Goal: Find specific page/section: Find specific page/section

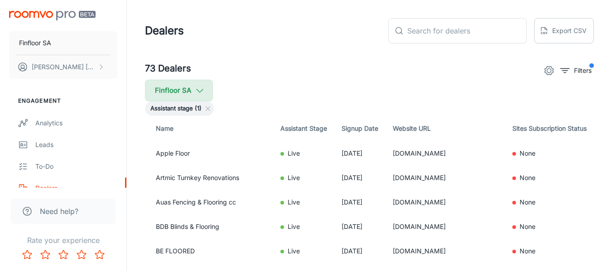
click at [187, 84] on button "Finfloor SA" at bounding box center [179, 91] width 68 height 22
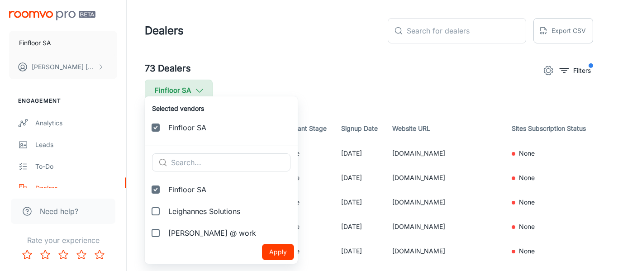
click at [187, 84] on div at bounding box center [309, 135] width 618 height 271
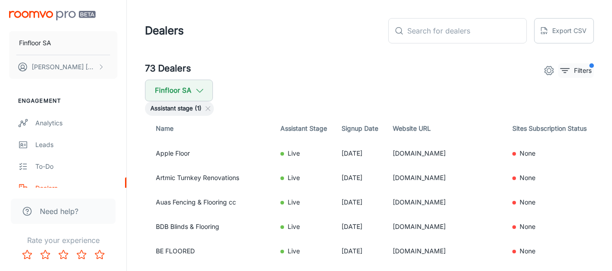
click at [566, 77] on button "Filters" at bounding box center [576, 70] width 36 height 14
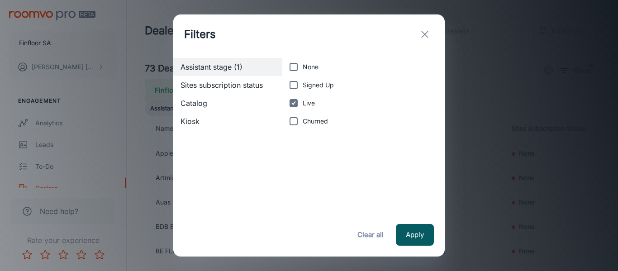
click at [305, 95] on label "Live" at bounding box center [361, 103] width 153 height 18
click at [303, 95] on input "Live" at bounding box center [294, 103] width 18 height 18
checkbox input "false"
click at [299, 88] on input "Signed Up" at bounding box center [294, 85] width 18 height 18
checkbox input "true"
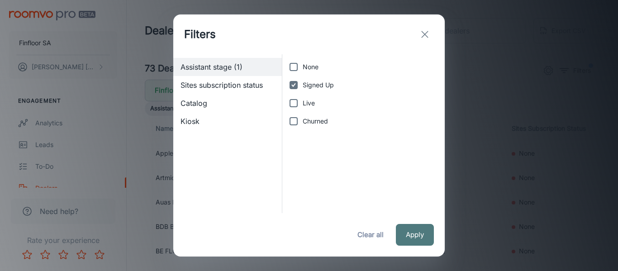
click at [421, 233] on button "Apply" at bounding box center [415, 235] width 38 height 22
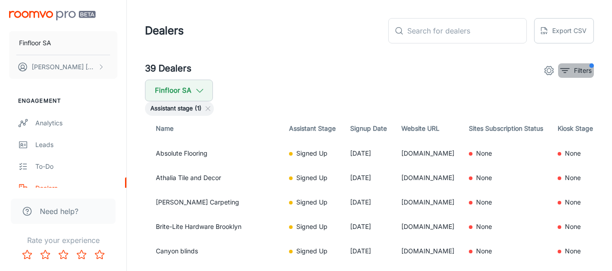
click at [577, 75] on p "Filters" at bounding box center [583, 71] width 18 height 10
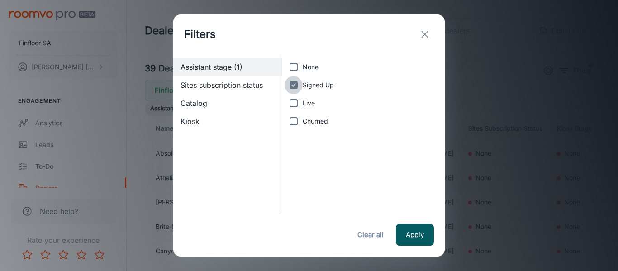
click at [297, 76] on input "Signed Up" at bounding box center [294, 85] width 18 height 18
checkbox input "false"
click at [297, 69] on input "None" at bounding box center [294, 67] width 18 height 18
checkbox input "true"
click at [422, 241] on button "Apply" at bounding box center [415, 235] width 38 height 22
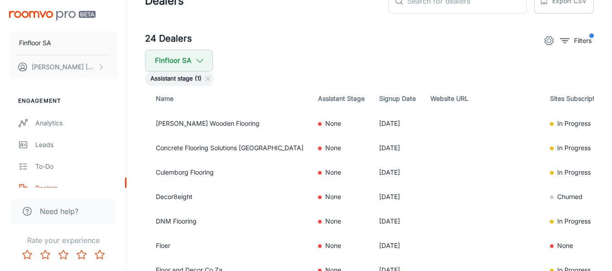
scroll to position [45, 0]
